Goal: Transaction & Acquisition: Purchase product/service

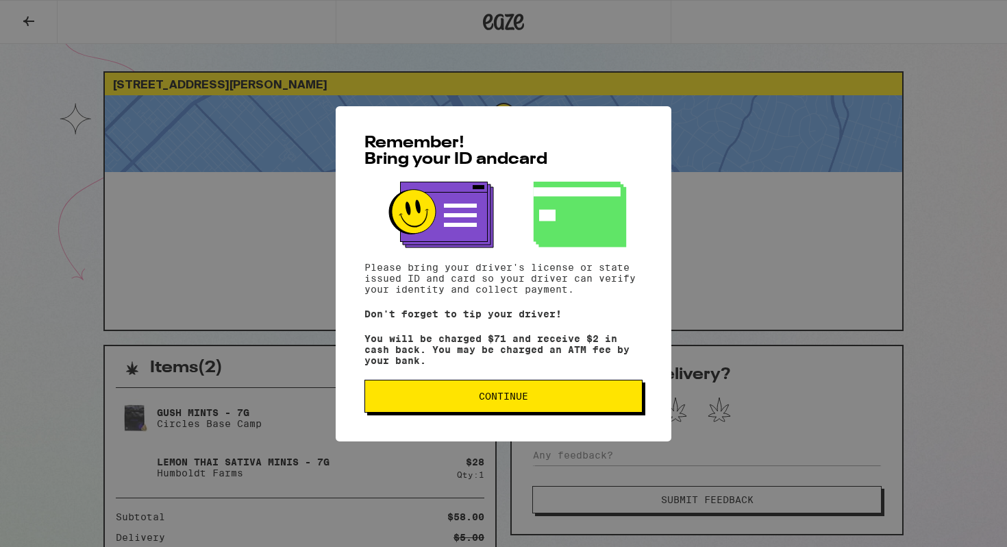
click at [540, 397] on span "Continue" at bounding box center [503, 396] width 255 height 10
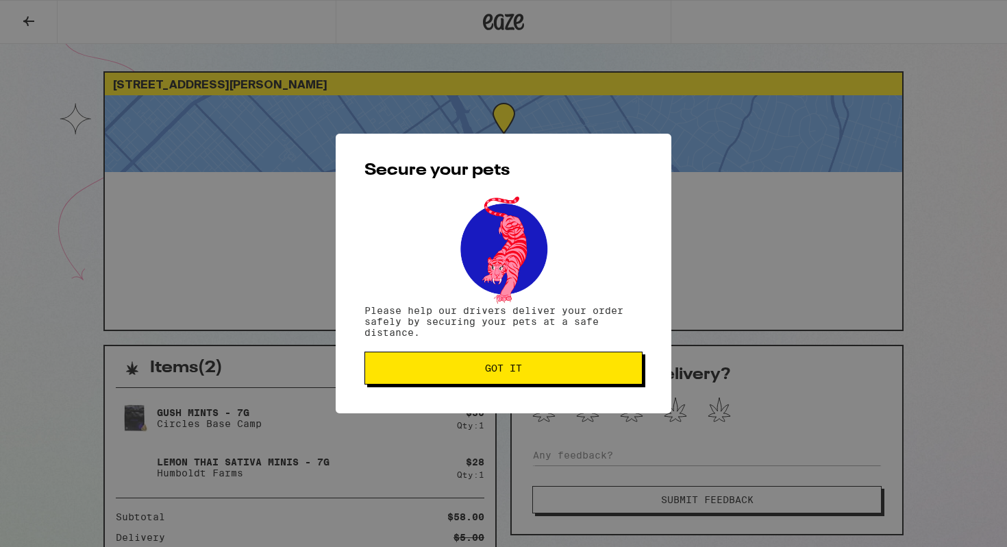
click at [478, 381] on button "Got it" at bounding box center [504, 368] width 278 height 33
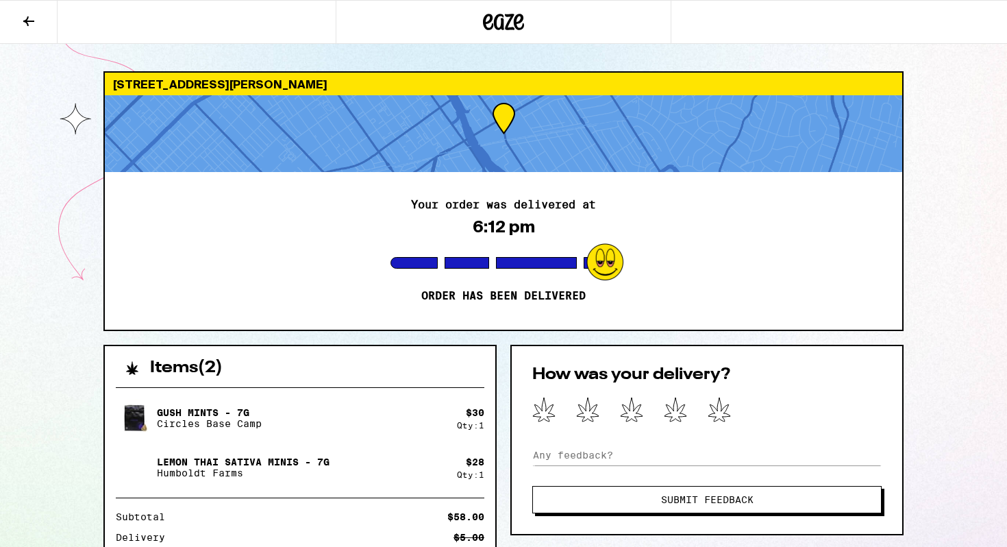
click at [497, 19] on icon at bounding box center [504, 22] width 21 height 16
